Goal: Task Accomplishment & Management: Manage account settings

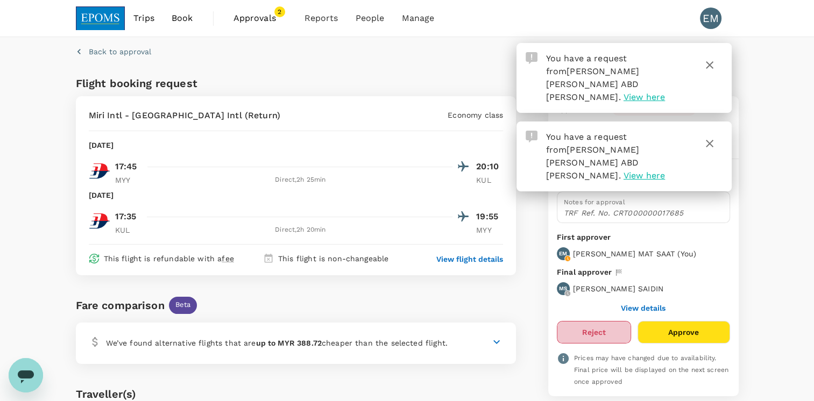
click at [624, 332] on button "Reject" at bounding box center [594, 332] width 74 height 23
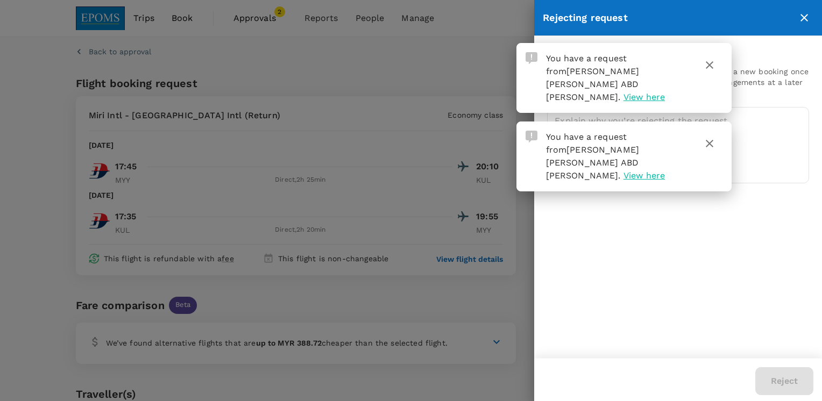
click at [708, 73] on button "button" at bounding box center [710, 65] width 26 height 26
click at [710, 140] on icon "button" at bounding box center [710, 144] width 8 height 8
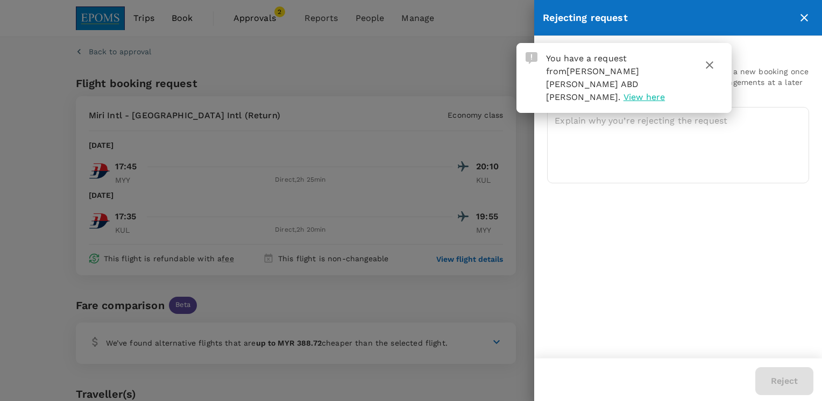
click at [706, 67] on icon "button" at bounding box center [709, 65] width 13 height 13
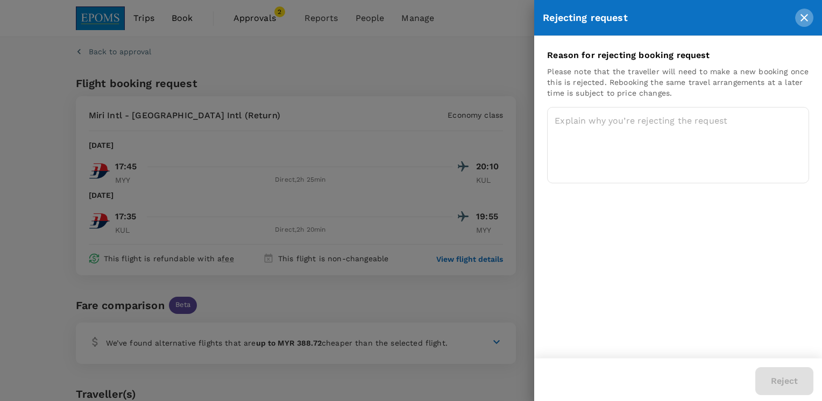
click at [809, 12] on icon "close" at bounding box center [804, 17] width 13 height 13
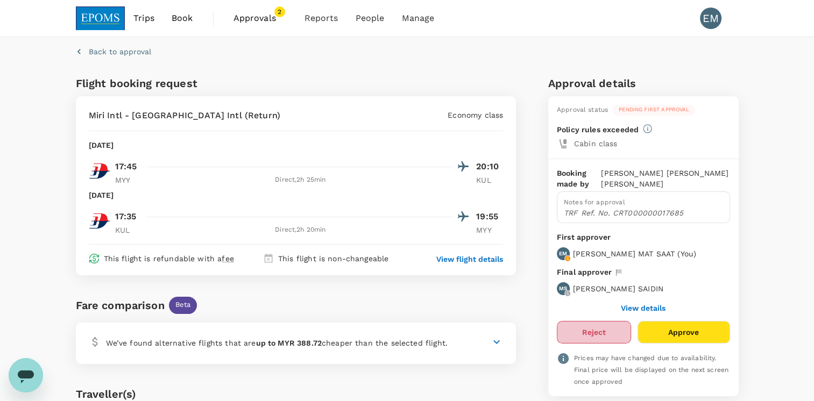
click at [599, 333] on button "Reject" at bounding box center [594, 332] width 74 height 23
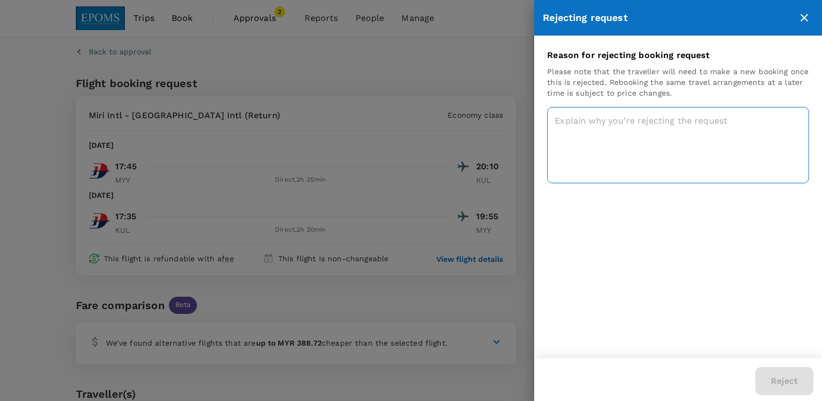
click at [686, 133] on textarea at bounding box center [678, 145] width 262 height 76
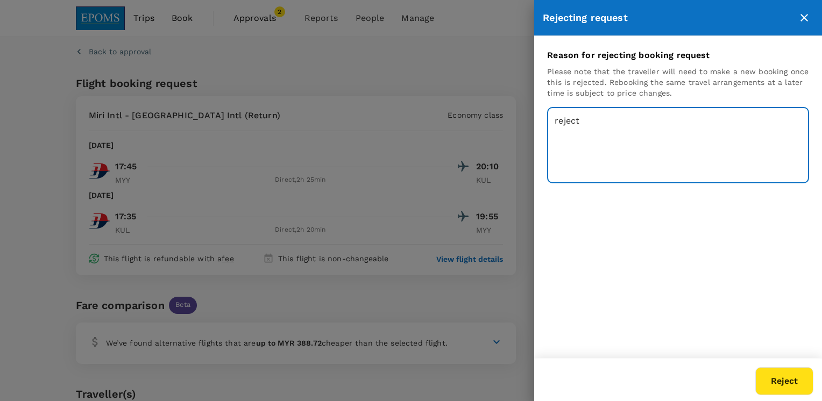
type textarea "reject"
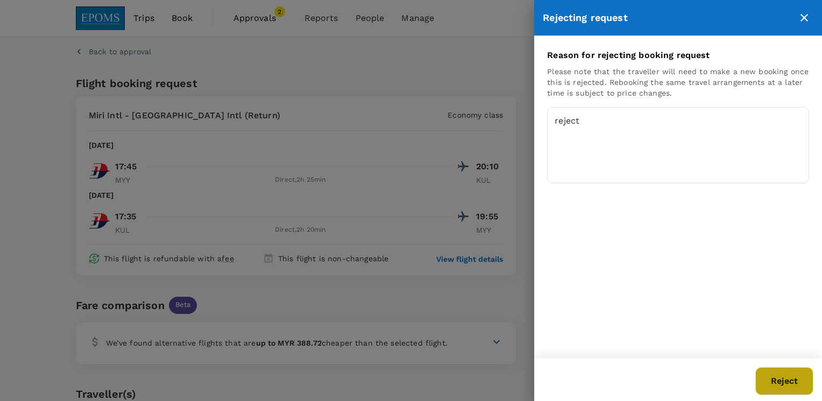
click at [789, 374] on button "Reject" at bounding box center [784, 382] width 58 height 28
